Goal: Navigation & Orientation: Find specific page/section

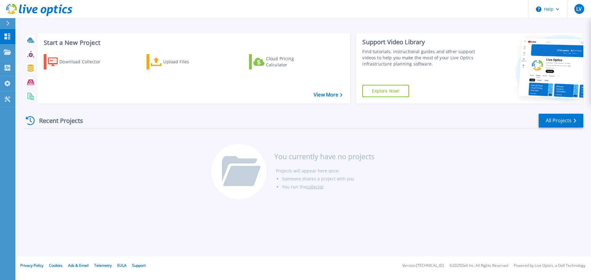
click at [179, 181] on div "Recent Projects All Projects You currently have no projects Projects will appea…" at bounding box center [304, 156] width 560 height 97
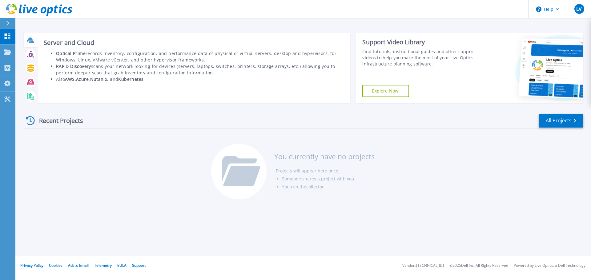
click at [30, 40] on icon at bounding box center [30, 40] width 6 height 5
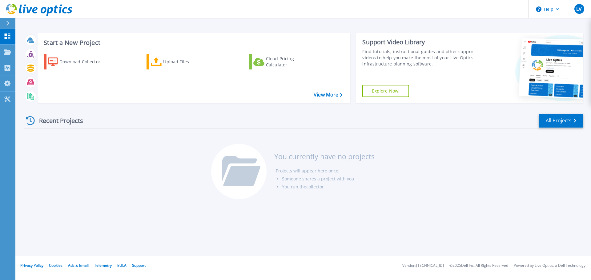
click at [93, 170] on div "Recent Projects All Projects You currently have no projects Projects will appea…" at bounding box center [304, 156] width 560 height 97
click at [554, 118] on link "All Projects" at bounding box center [561, 121] width 45 height 14
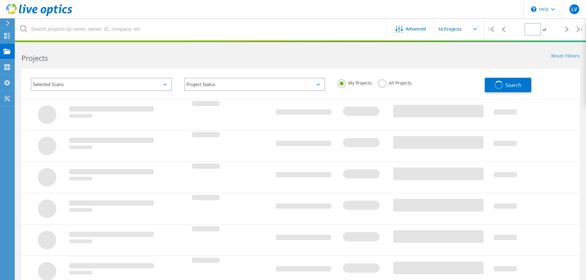
type input "1"
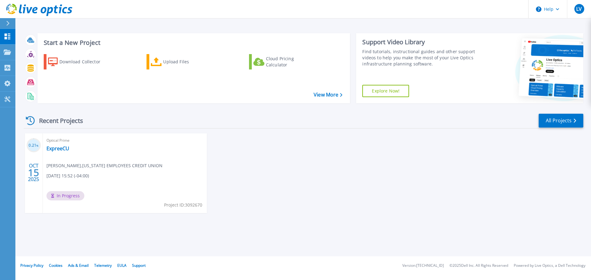
click at [323, 147] on div "0.21 % [DATE] Optical Prime ExpreeCU [PERSON_NAME] , [US_STATE] EMPLOYEES CREDI…" at bounding box center [301, 180] width 565 height 92
